Goal: Task Accomplishment & Management: Complete application form

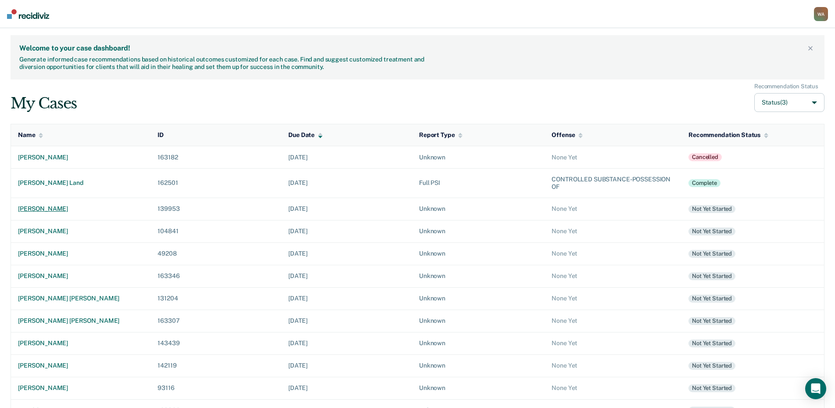
click at [49, 208] on div "[PERSON_NAME]" at bounding box center [81, 208] width 126 height 7
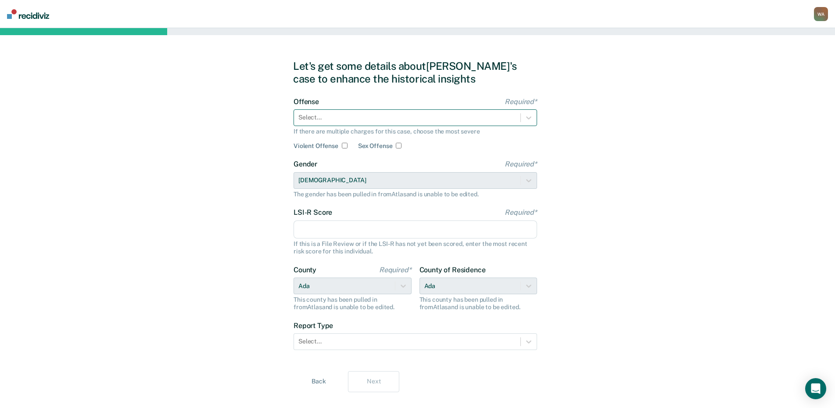
click at [350, 124] on div "Select..." at bounding box center [407, 117] width 226 height 13
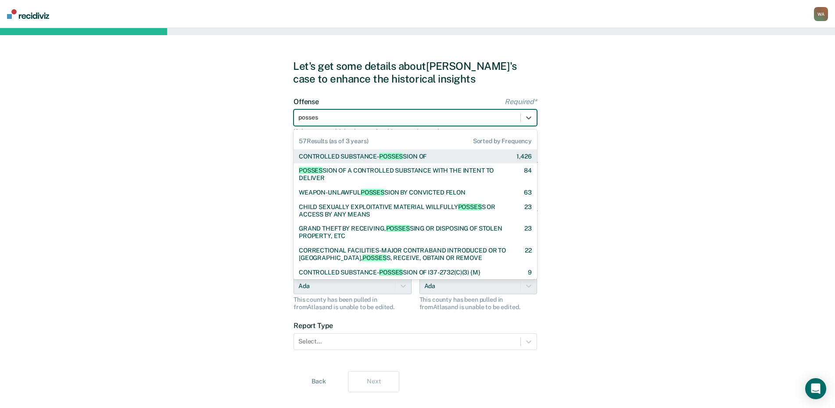
type input "possess"
click at [370, 155] on div "CONTROLLED SUBSTANCE- POSSESS ION OF" at bounding box center [363, 156] width 128 height 7
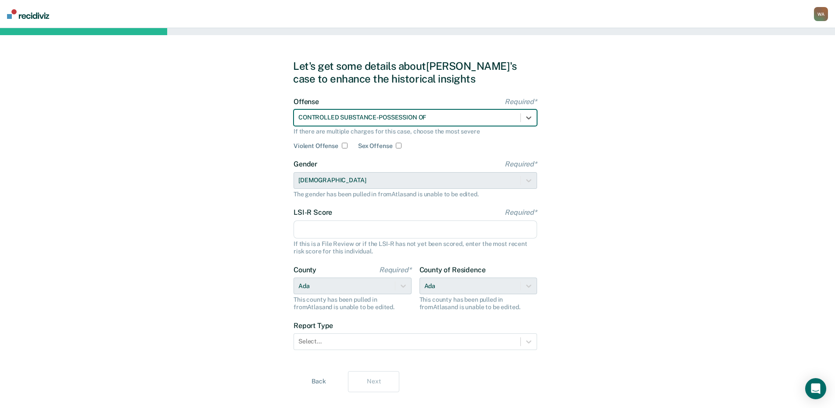
click at [374, 236] on input "LSI-R Score Required*" at bounding box center [416, 229] width 244 height 18
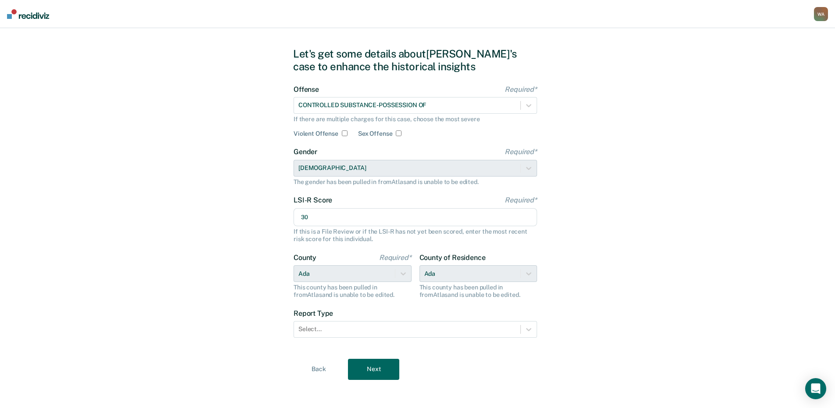
scroll to position [16, 0]
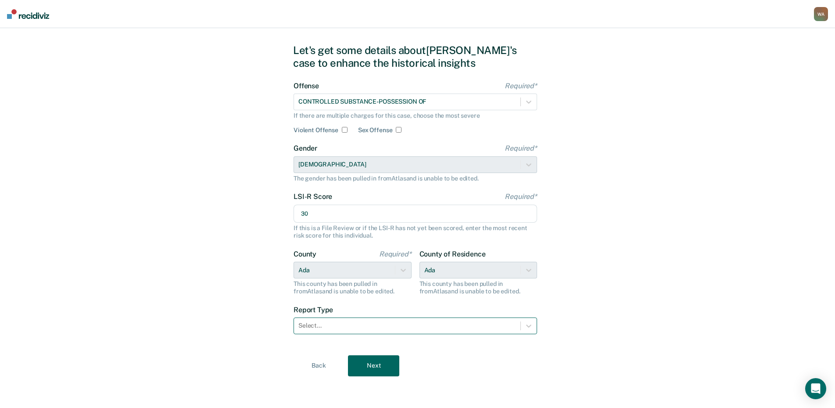
type input "30"
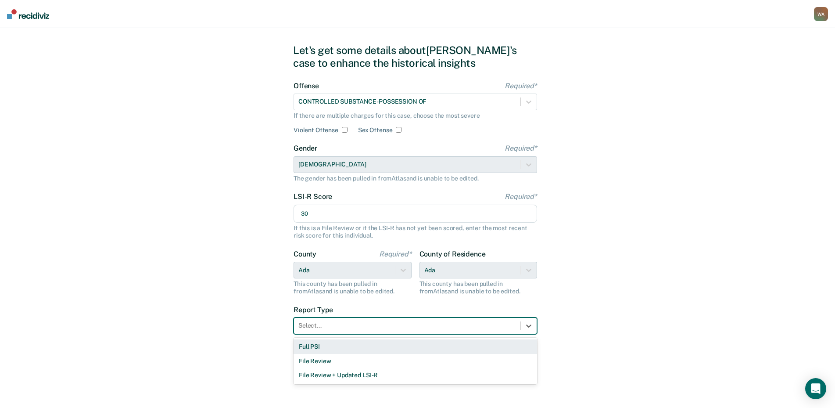
click at [405, 322] on div at bounding box center [407, 325] width 218 height 9
click at [358, 347] on div "Full PSI" at bounding box center [416, 346] width 244 height 14
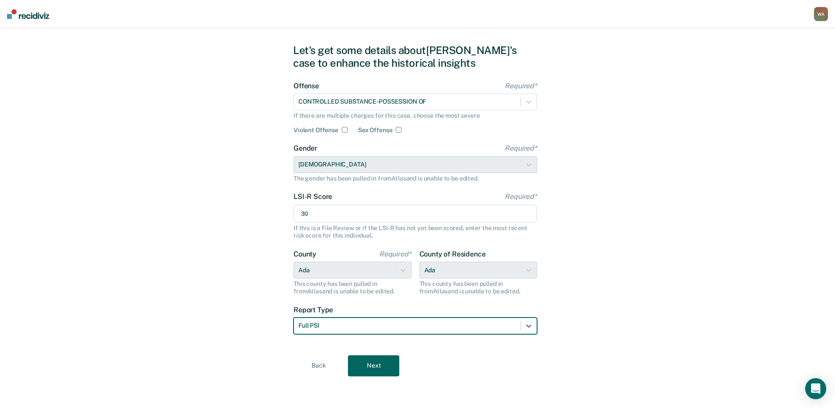
click at [353, 362] on button "Next" at bounding box center [373, 365] width 51 height 21
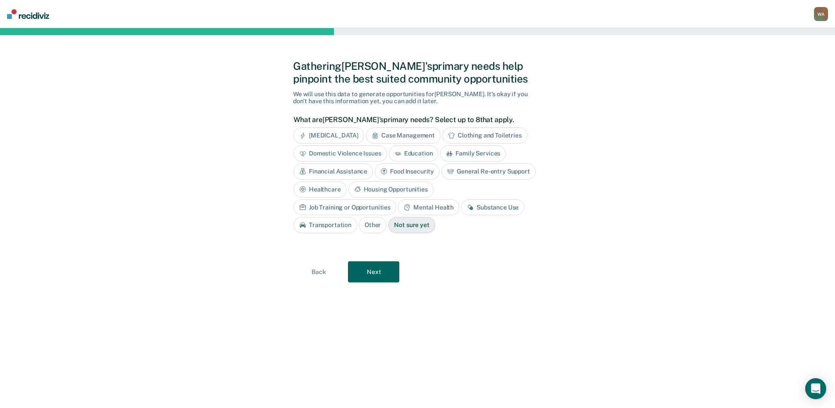
scroll to position [0, 0]
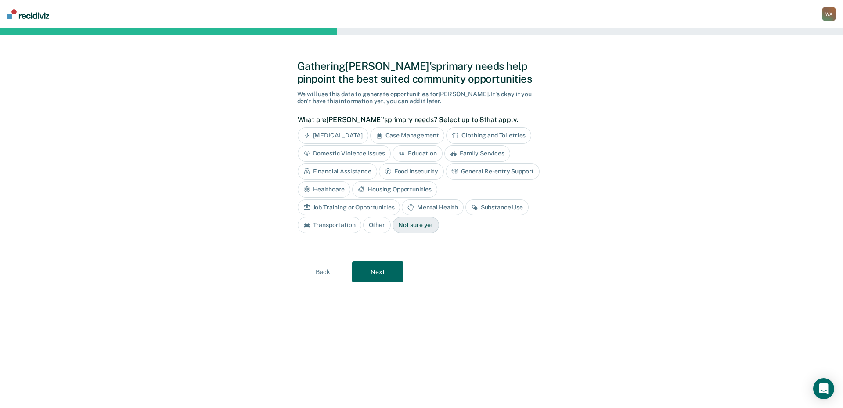
click at [413, 137] on div "Case Management" at bounding box center [407, 135] width 75 height 16
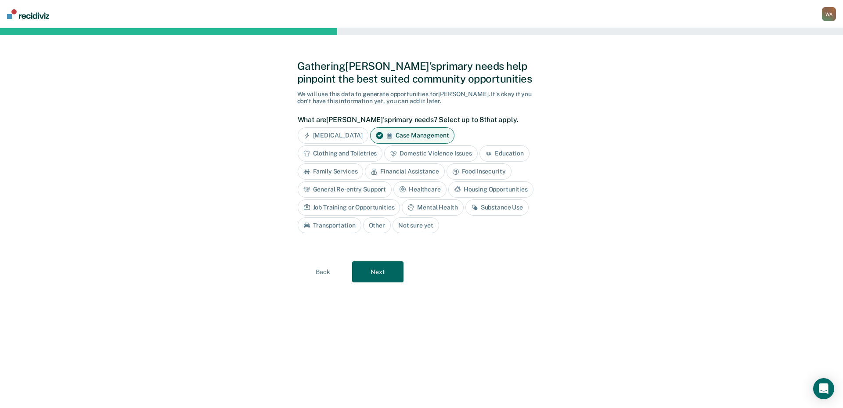
click at [366, 190] on div "General Re-entry Support" at bounding box center [345, 189] width 94 height 16
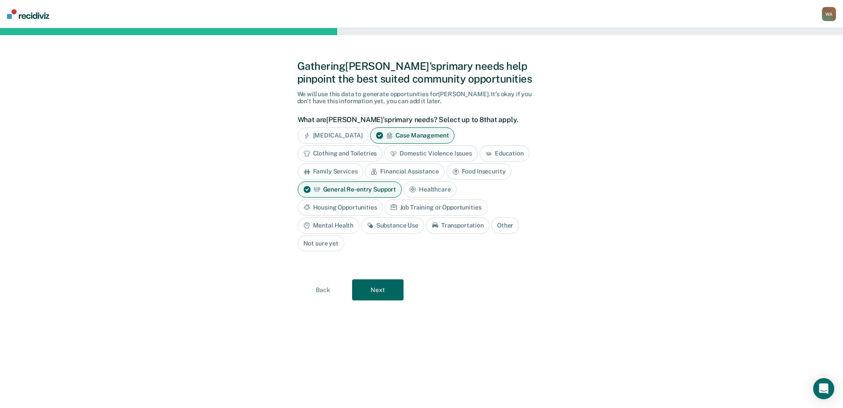
click at [390, 228] on div "Substance Use" at bounding box center [392, 225] width 63 height 16
click at [337, 226] on div "Mental Health" at bounding box center [328, 225] width 61 height 16
click at [391, 287] on button "Next" at bounding box center [377, 290] width 51 height 21
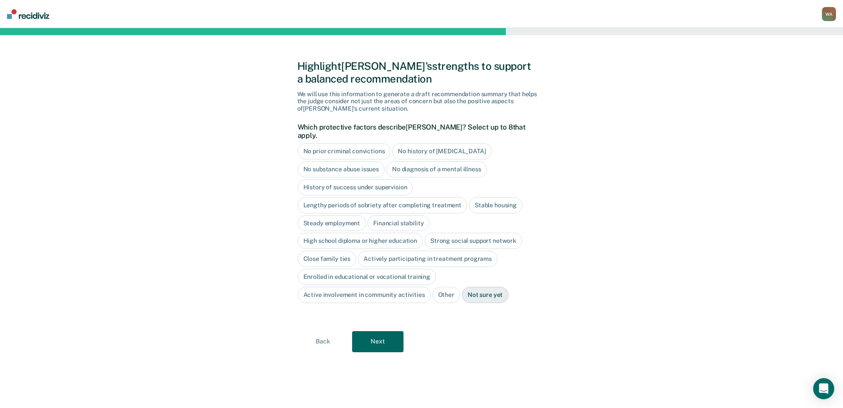
click at [372, 234] on div "High school diploma or higher education" at bounding box center [361, 241] width 126 height 16
click at [375, 333] on button "Next" at bounding box center [377, 341] width 51 height 21
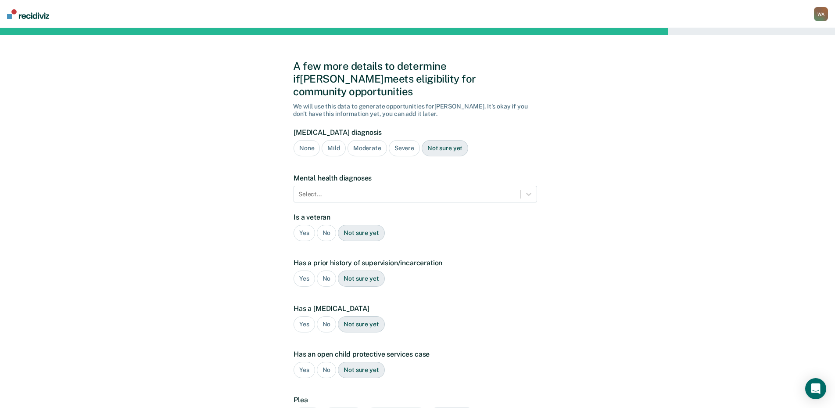
click at [446, 140] on div "Not sure yet" at bounding box center [445, 148] width 47 height 16
click at [326, 225] on div "No" at bounding box center [327, 233] width 20 height 16
click at [310, 270] on div "Yes" at bounding box center [305, 278] width 22 height 16
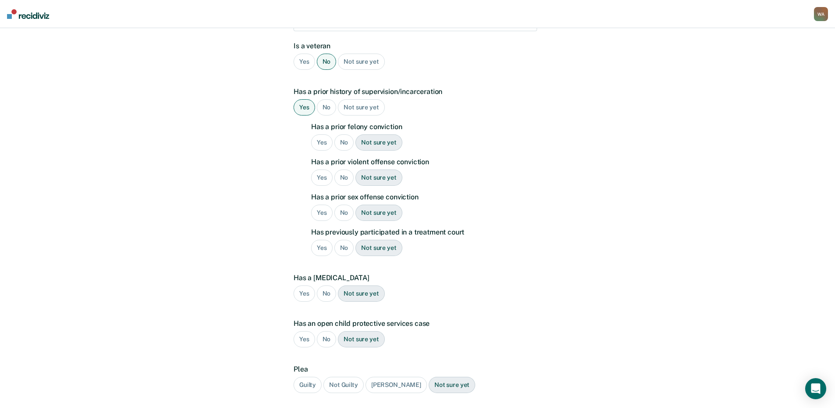
scroll to position [176, 0]
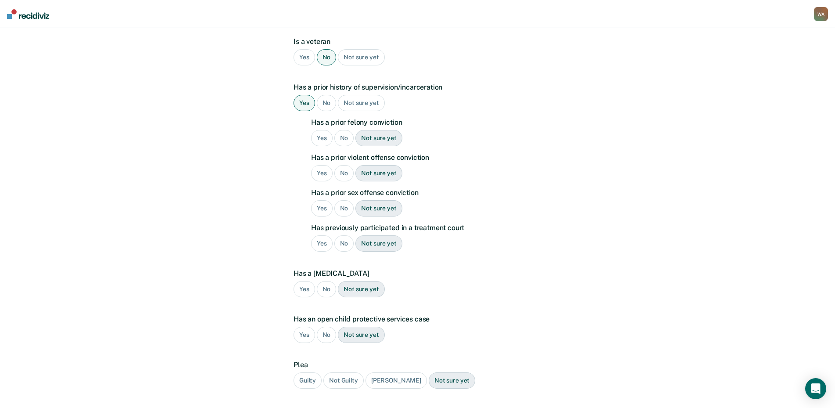
click at [323, 130] on div "Yes" at bounding box center [322, 138] width 22 height 16
click at [345, 165] on div "No" at bounding box center [344, 173] width 20 height 16
click at [344, 200] on div "No" at bounding box center [344, 208] width 20 height 16
click at [340, 235] on div "No" at bounding box center [344, 243] width 20 height 16
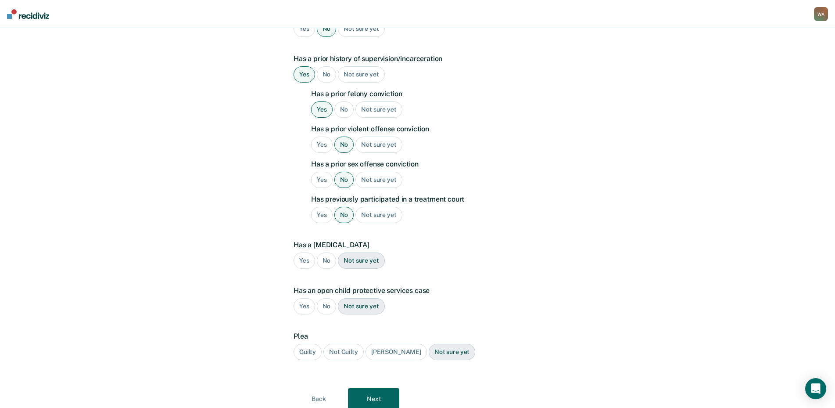
scroll to position [224, 0]
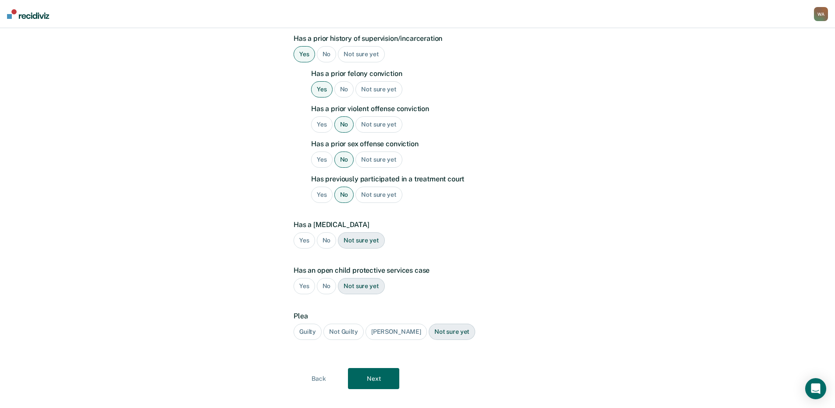
click at [331, 232] on div "No" at bounding box center [327, 240] width 20 height 16
click at [324, 278] on div "No" at bounding box center [327, 286] width 20 height 16
click at [308, 323] on div "Guilty" at bounding box center [308, 331] width 28 height 16
click at [371, 368] on button "Next" at bounding box center [373, 378] width 51 height 21
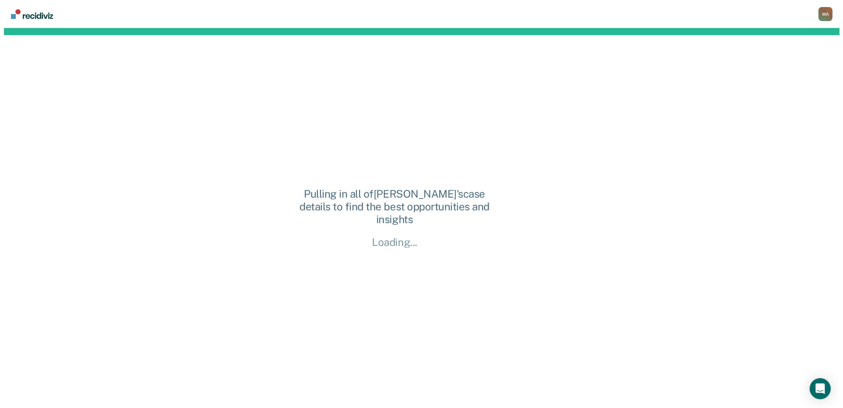
scroll to position [0, 0]
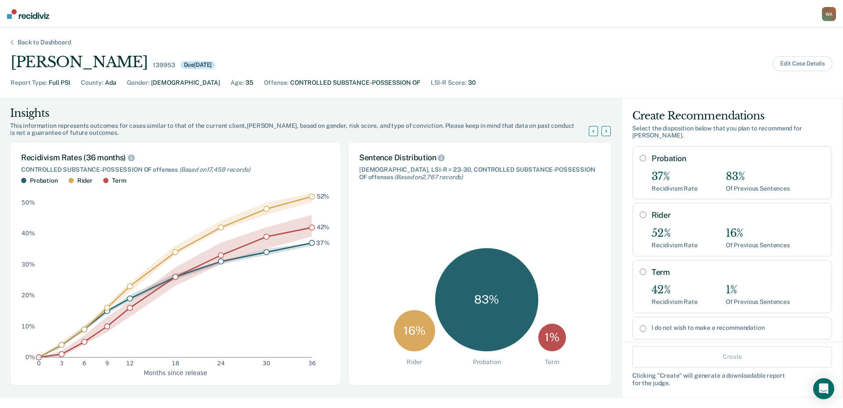
click at [640, 268] on input "Term" at bounding box center [643, 271] width 7 height 7
radio input "true"
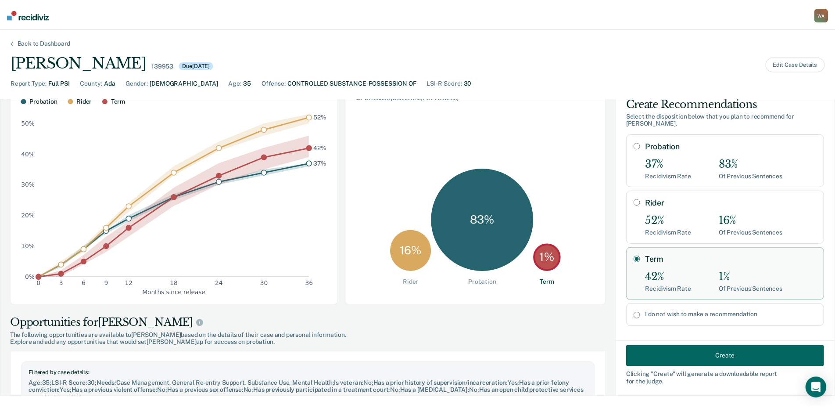
scroll to position [132, 0]
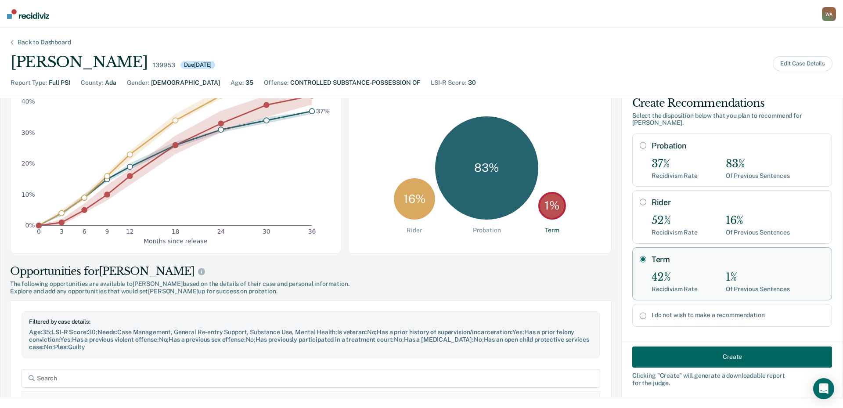
click at [711, 360] on button "Create" at bounding box center [732, 356] width 200 height 21
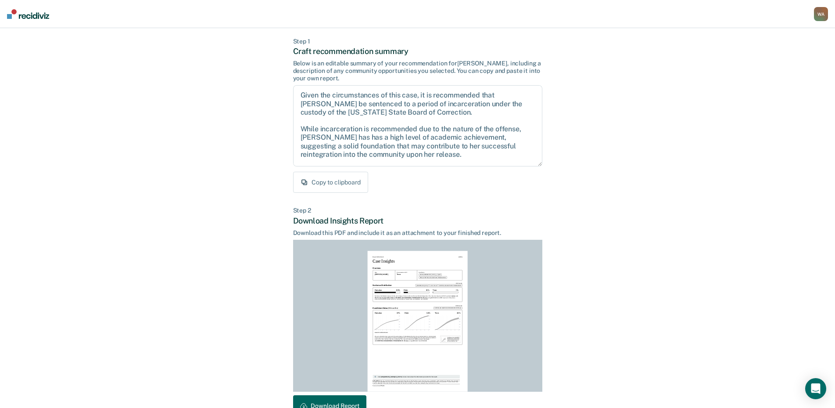
scroll to position [93, 0]
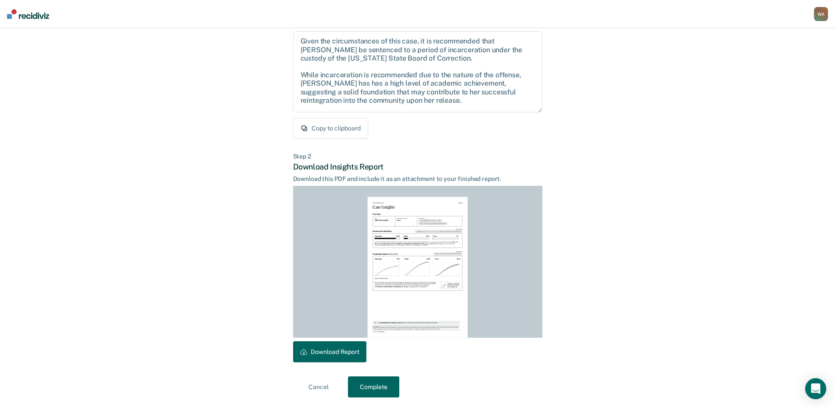
click at [331, 359] on button "Download Report" at bounding box center [329, 351] width 73 height 21
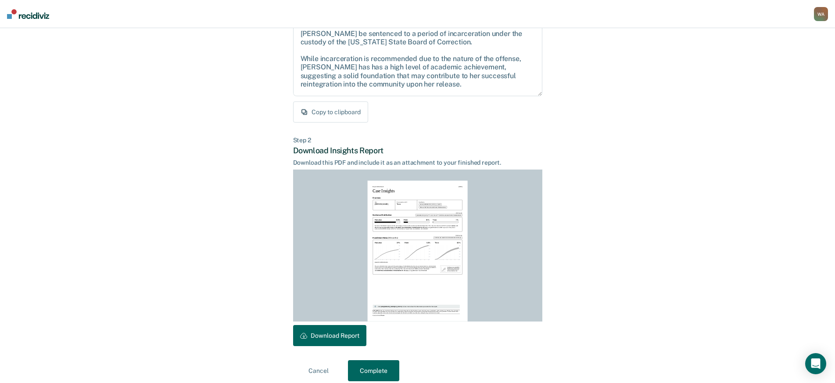
scroll to position [118, 0]
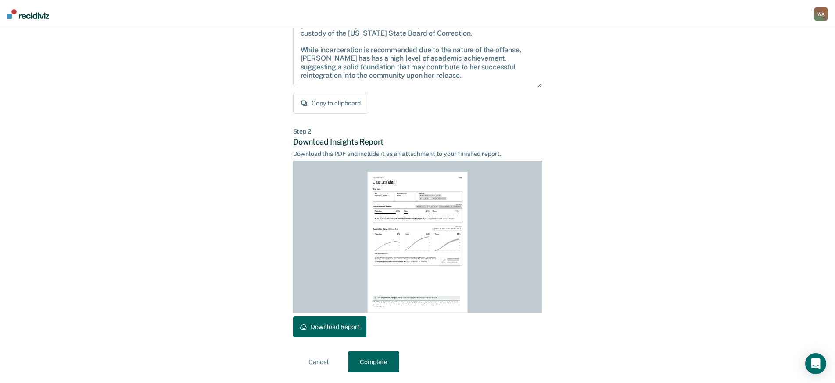
click at [384, 356] on button "Complete" at bounding box center [373, 361] width 51 height 21
